Goal: Task Accomplishment & Management: Manage account settings

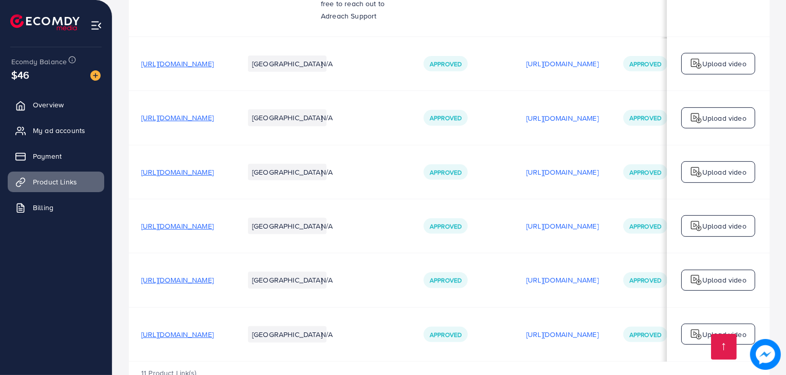
scroll to position [573, 0]
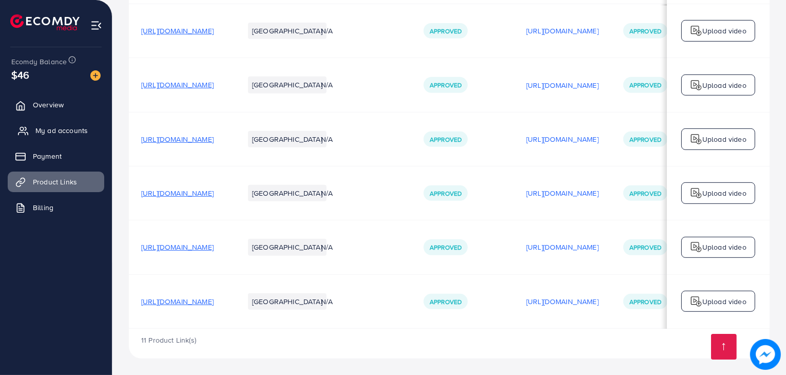
click at [61, 131] on span "My ad accounts" at bounding box center [61, 130] width 52 height 10
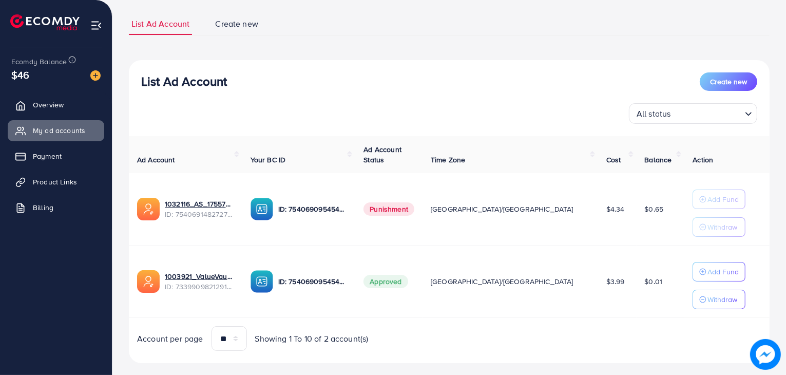
scroll to position [79, 0]
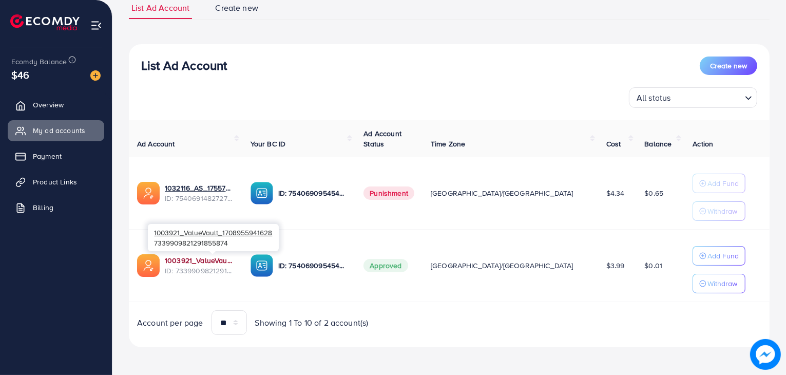
click at [227, 262] on link "1003921_ValueVault_1708955941628" at bounding box center [199, 260] width 69 height 10
click at [69, 177] on span "Product Links" at bounding box center [57, 182] width 44 height 10
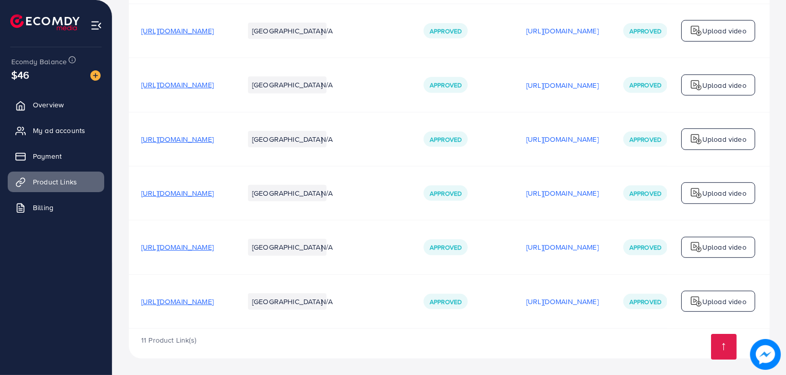
scroll to position [0, 172]
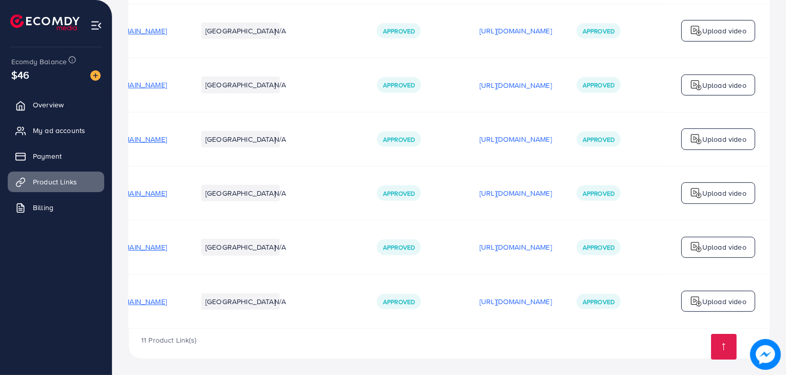
click at [696, 303] on img at bounding box center [696, 301] width 12 height 12
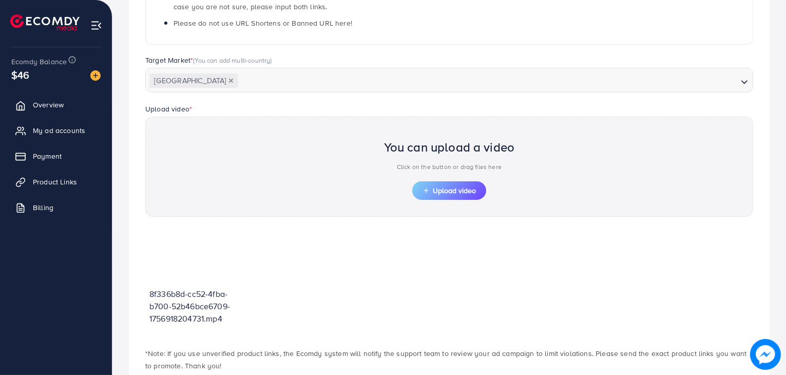
scroll to position [300, 0]
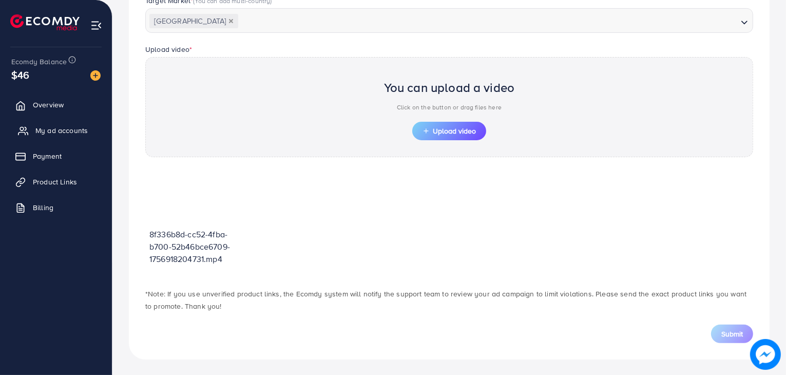
click at [34, 136] on link "My ad accounts" at bounding box center [56, 130] width 96 height 21
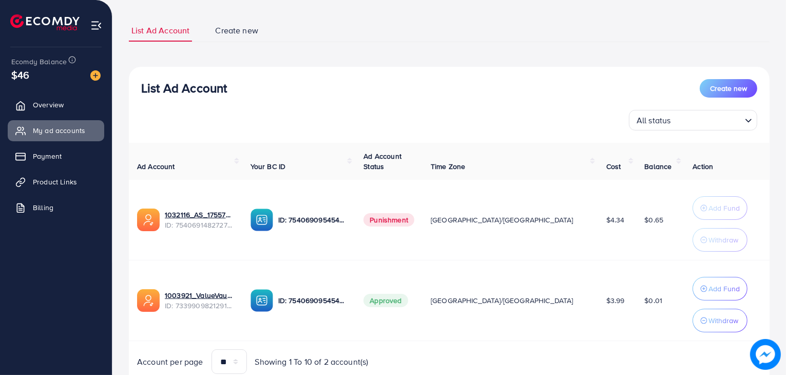
scroll to position [54, 0]
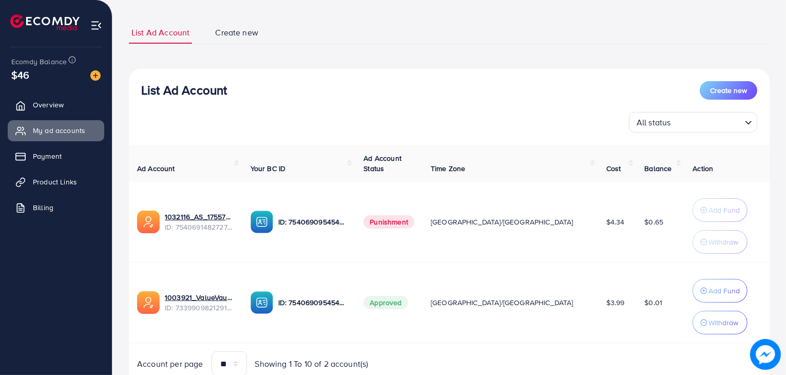
click at [175, 87] on h3 "List Ad Account" at bounding box center [184, 90] width 86 height 15
